Goal: Check status: Check status

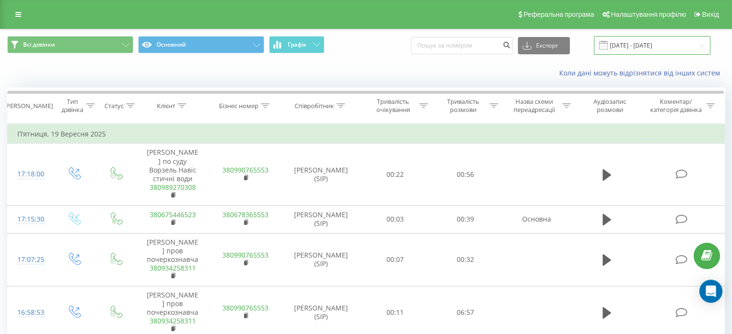
click at [653, 41] on input "19.09.2025 - 19.09.2025" at bounding box center [652, 45] width 116 height 19
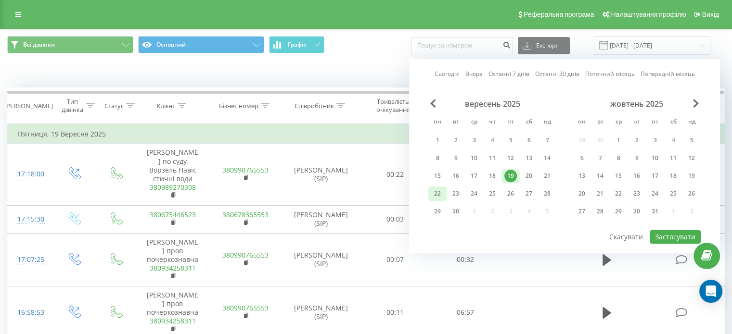
click at [439, 191] on div "22" at bounding box center [437, 194] width 13 height 13
click at [691, 230] on button "Застосувати" at bounding box center [674, 237] width 51 height 14
type input "[DATE] - [DATE]"
